Goal: Transaction & Acquisition: Purchase product/service

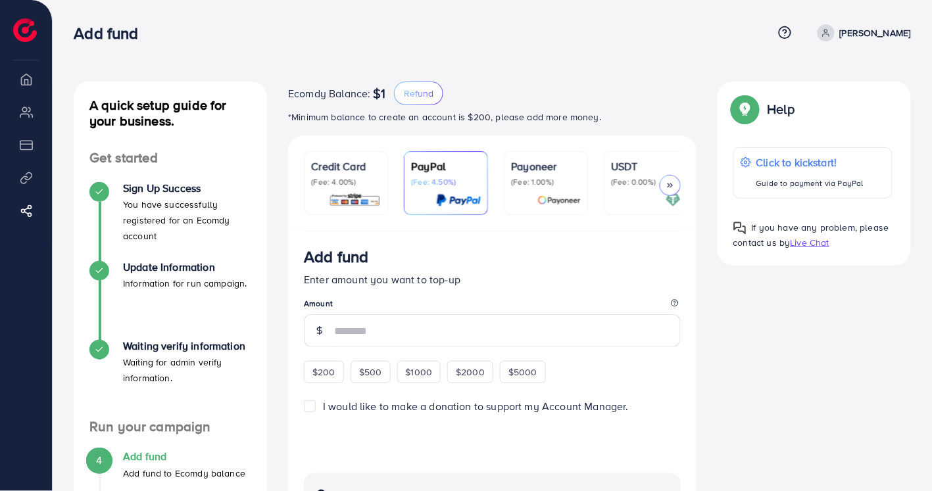
click at [354, 180] on p "(Fee: 4.00%)" at bounding box center [346, 182] width 70 height 11
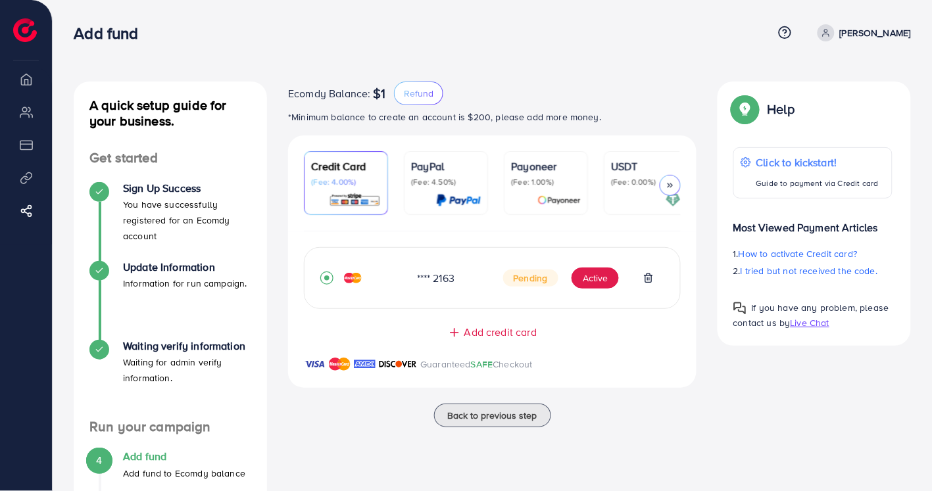
click at [384, 101] on span "$1" at bounding box center [380, 94] width 12 height 16
click at [495, 121] on p "*Minimum balance to create an account is $200, please add more money." at bounding box center [492, 117] width 408 height 16
click at [544, 76] on div "A quick setup guide for your business. Get started Sign Up Success You have suc…" at bounding box center [492, 322] width 879 height 645
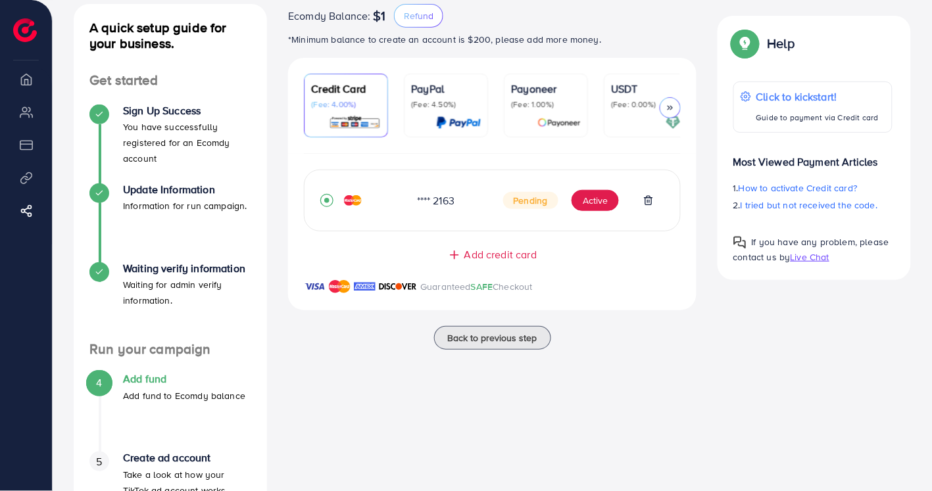
scroll to position [153, 0]
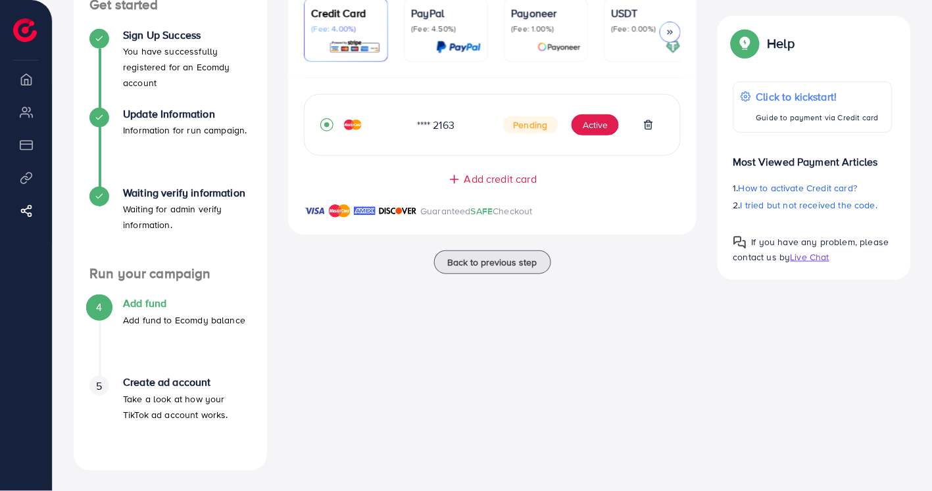
click at [181, 397] on p "Take a look at how your TikTok ad account works." at bounding box center [187, 407] width 128 height 32
click at [185, 391] on p "Take a look at how your TikTok ad account works." at bounding box center [187, 407] width 128 height 32
click at [679, 354] on div "Ecomdy Balance: $1 Refund *Minimum balance to create an account is $200, please…" at bounding box center [492, 199] width 429 height 543
click at [800, 207] on span "I tried but not received the code." at bounding box center [809, 205] width 137 height 13
